Goal: Transaction & Acquisition: Purchase product/service

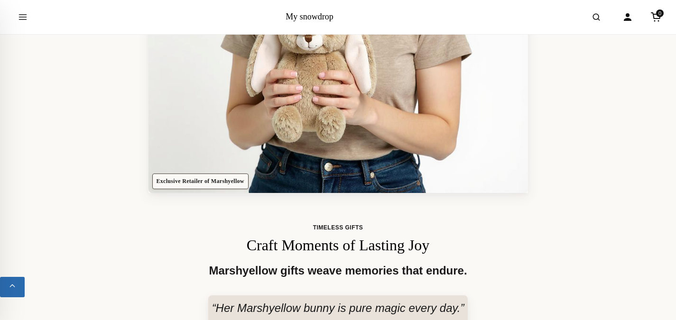
scroll to position [287, 0]
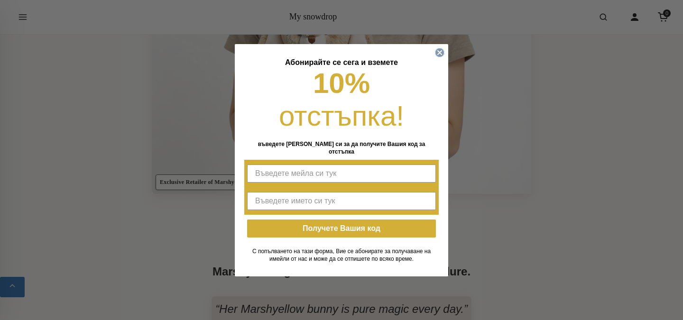
click at [441, 56] on circle "Close dialog" at bounding box center [440, 52] width 9 height 9
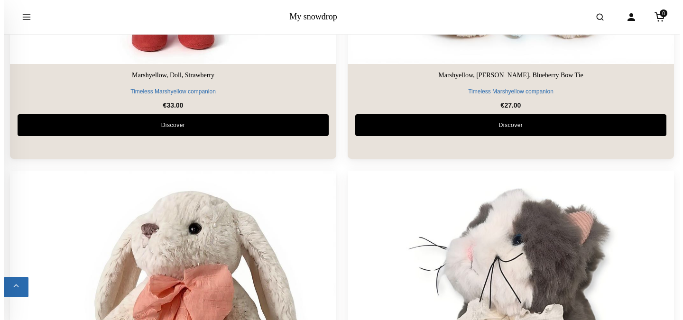
scroll to position [1926, 0]
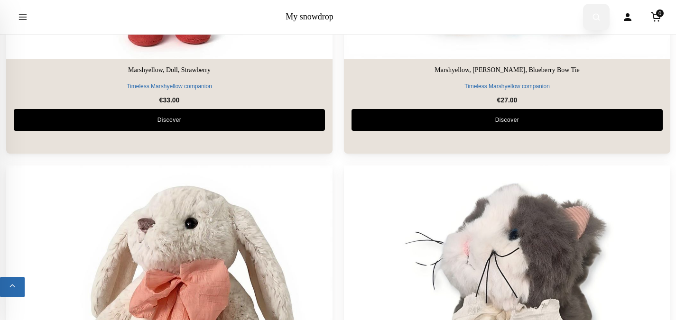
click at [592, 13] on icon "Open search" at bounding box center [596, 17] width 9 height 17
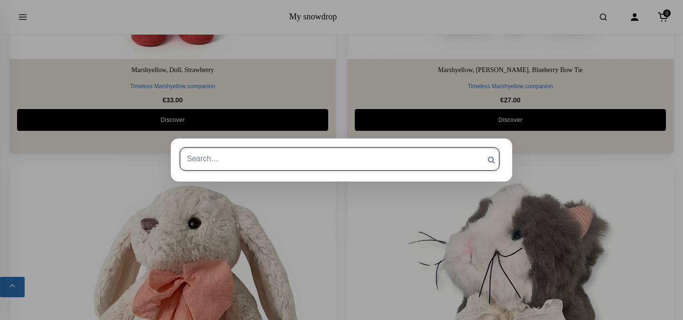
click at [362, 153] on input "Search for:" at bounding box center [340, 159] width 320 height 23
type input "jellycat"
click at [480, 148] on input "Search" at bounding box center [492, 160] width 24 height 25
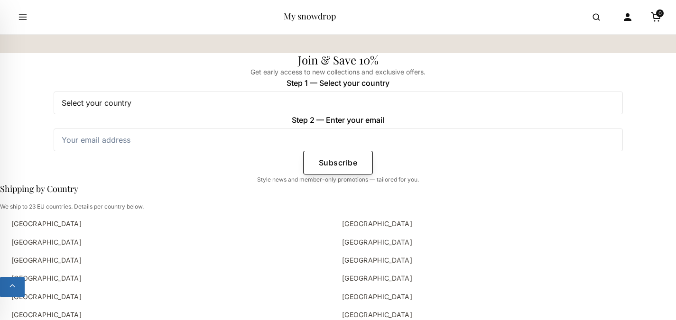
scroll to position [1435, 0]
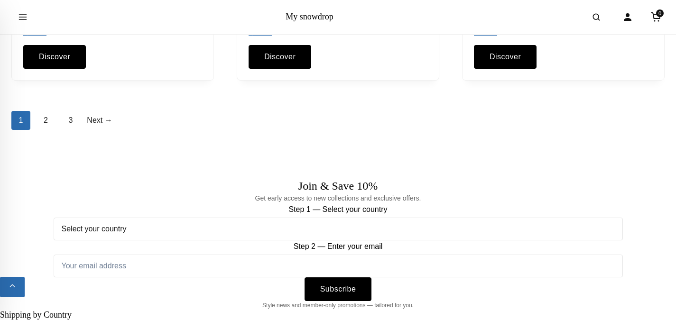
scroll to position [1195, 0]
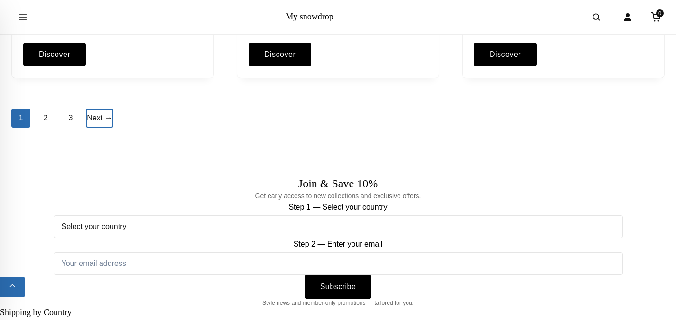
click at [93, 113] on link "Next →" at bounding box center [99, 118] width 27 height 19
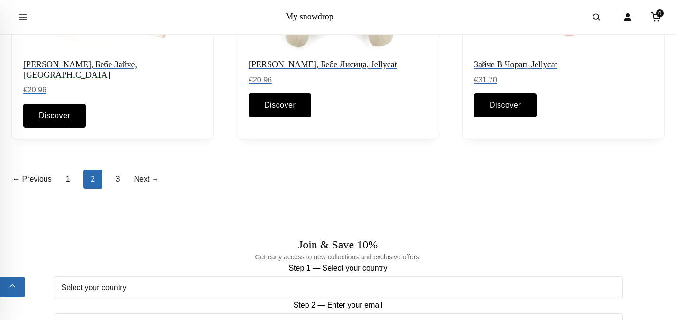
scroll to position [1157, 0]
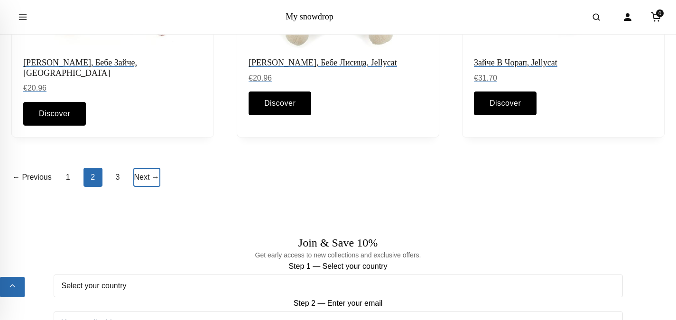
click at [144, 168] on link "Next →" at bounding box center [146, 177] width 27 height 19
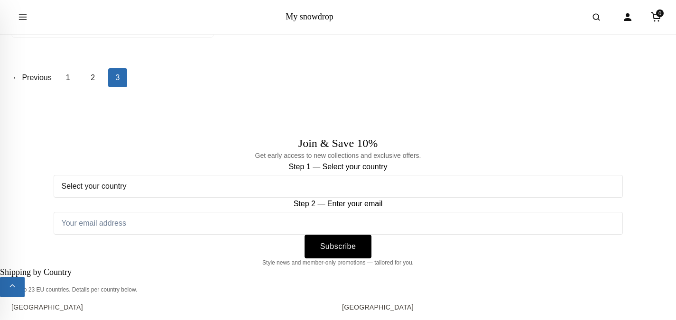
scroll to position [458, 0]
